Goal: Navigation & Orientation: Find specific page/section

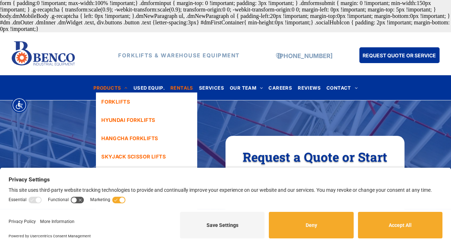
click at [118, 88] on span "PRODUCTS" at bounding box center [110, 88] width 34 height 10
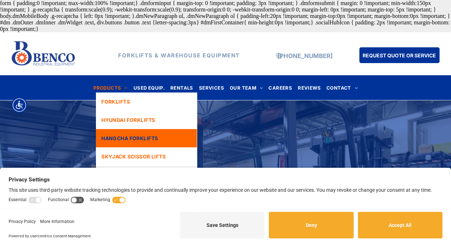
click at [123, 138] on span "HANGCHA FORKLIFTS" at bounding box center [129, 138] width 57 height 8
